Goal: Navigation & Orientation: Find specific page/section

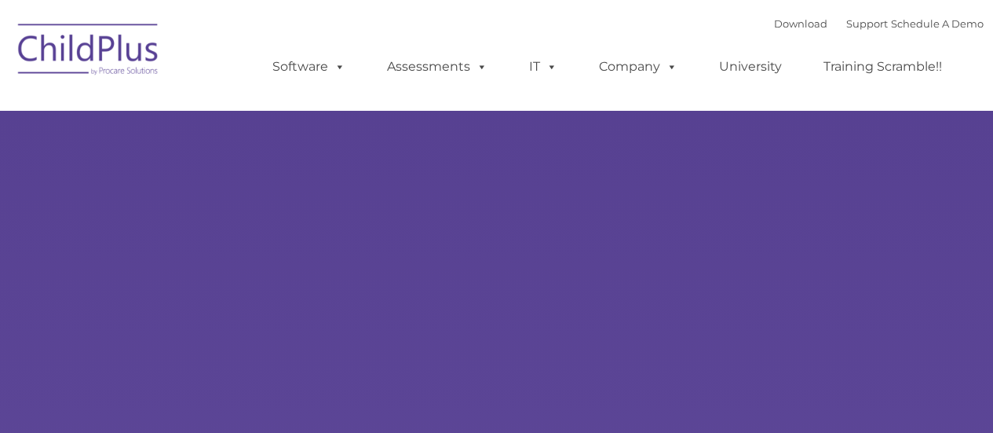
type input ""
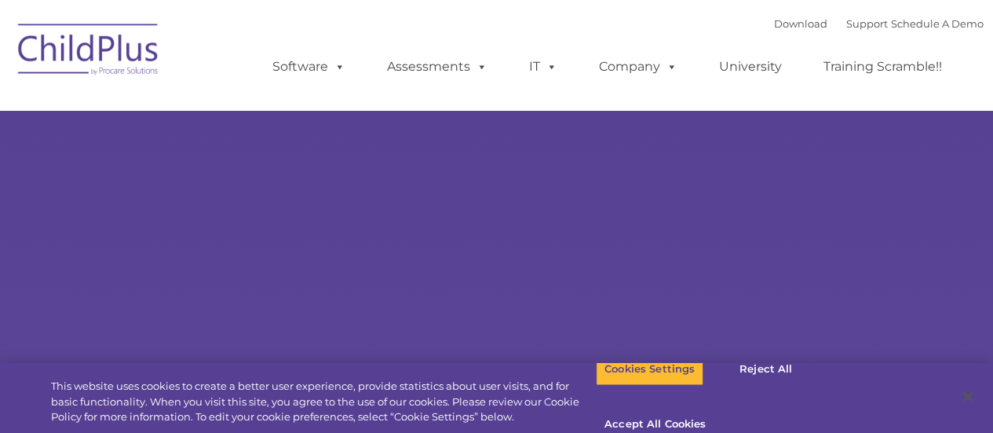
select select "MEDIUM"
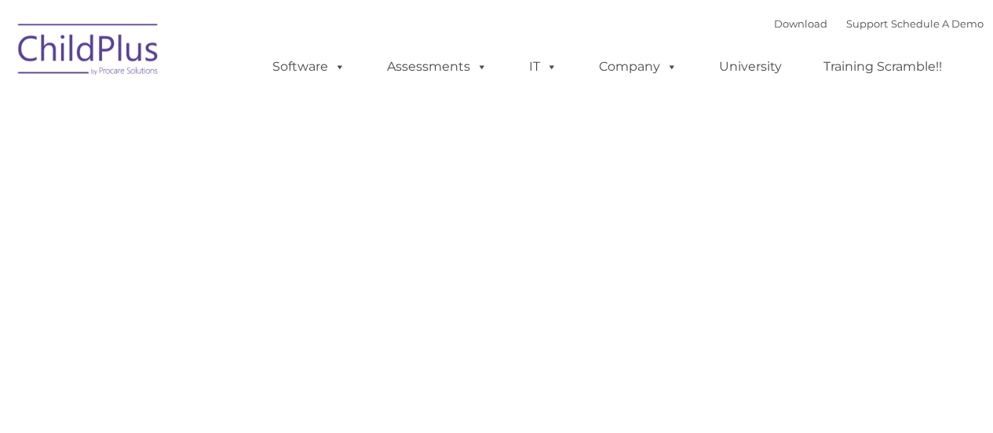
type input ""
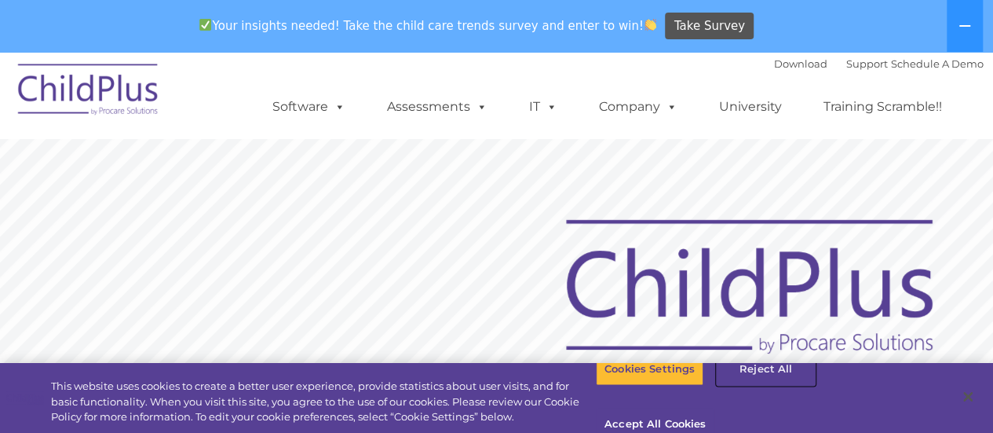
click at [772, 385] on button "Reject All" at bounding box center [766, 368] width 98 height 33
